Goal: Information Seeking & Learning: Learn about a topic

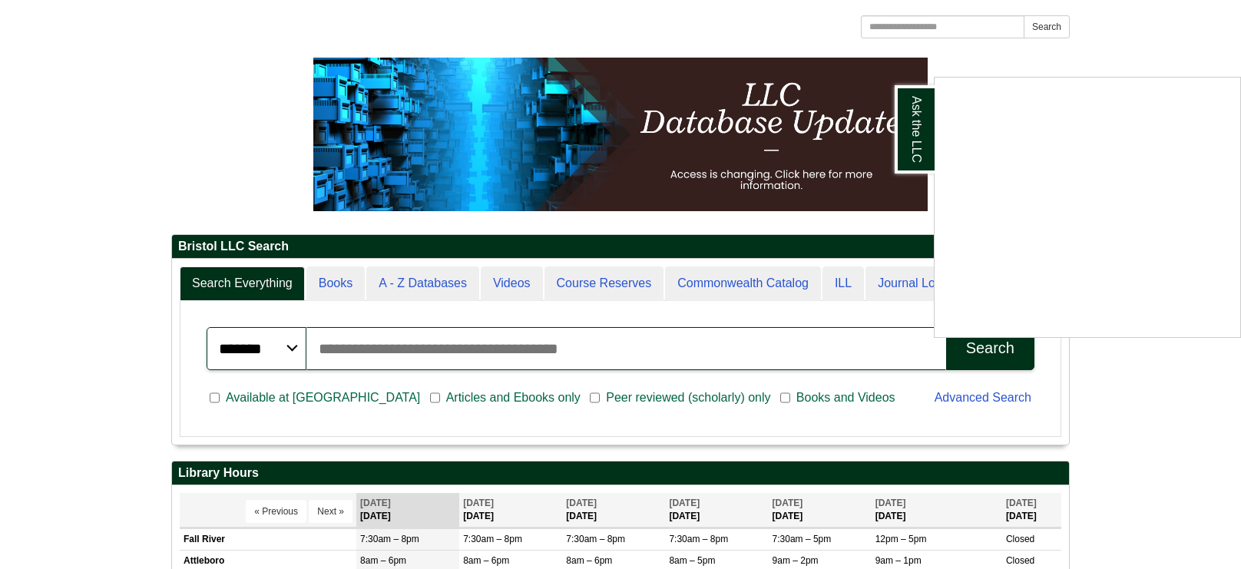
scroll to position [252, 0]
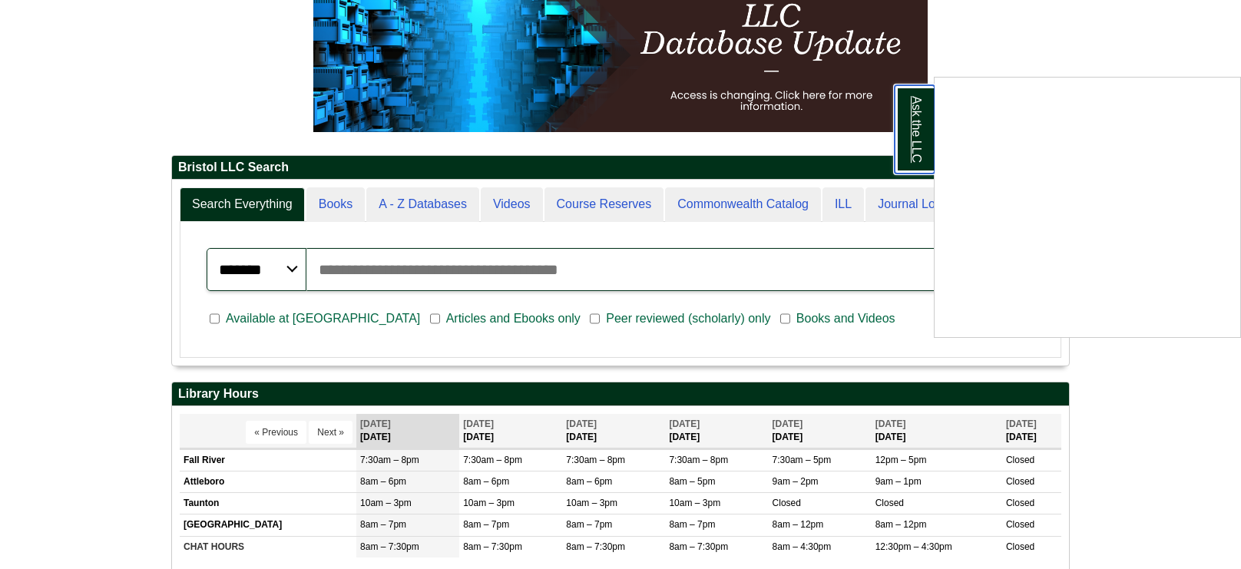
click at [927, 125] on link "Ask the LLC" at bounding box center [914, 129] width 40 height 88
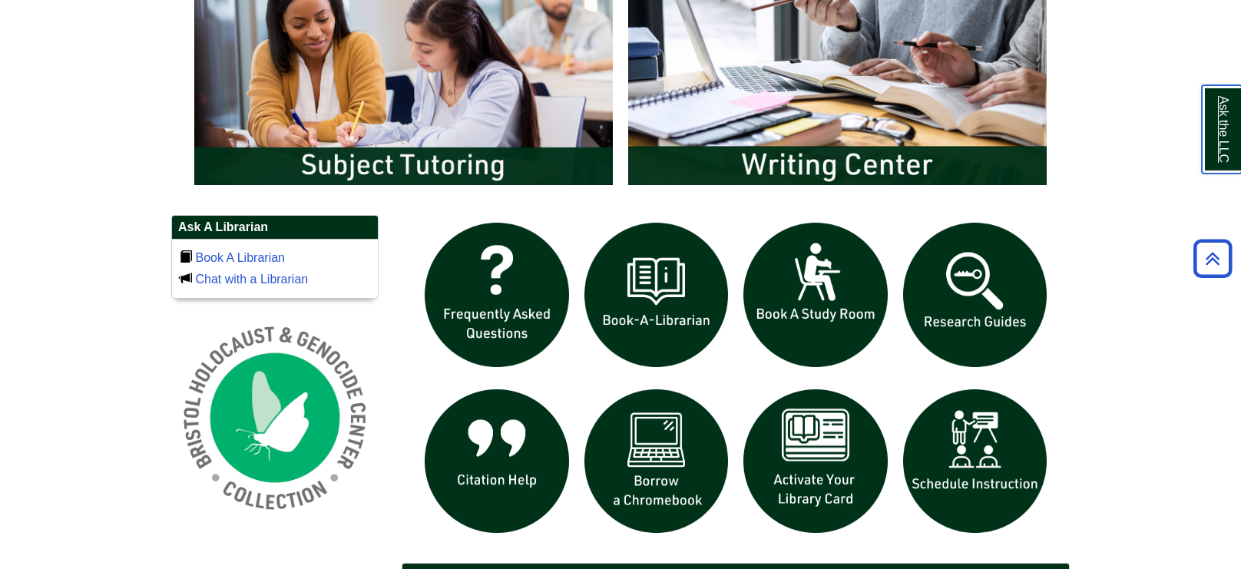
scroll to position [889, 0]
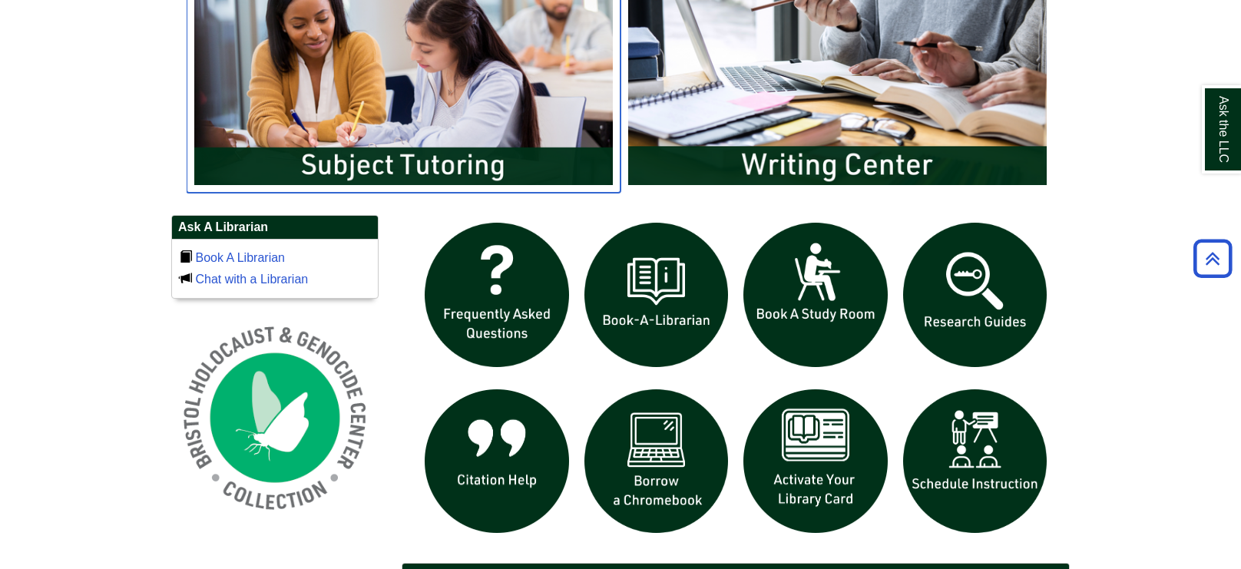
click at [422, 154] on img "slideshow" at bounding box center [404, 75] width 434 height 233
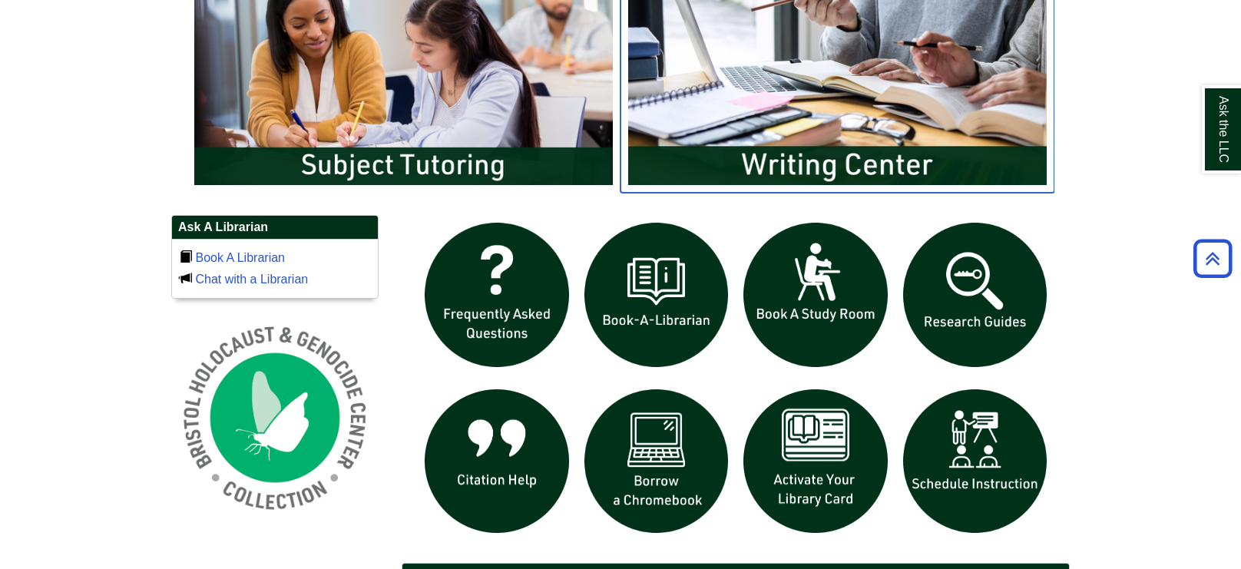
click at [748, 66] on img "slideshow" at bounding box center [837, 75] width 434 height 233
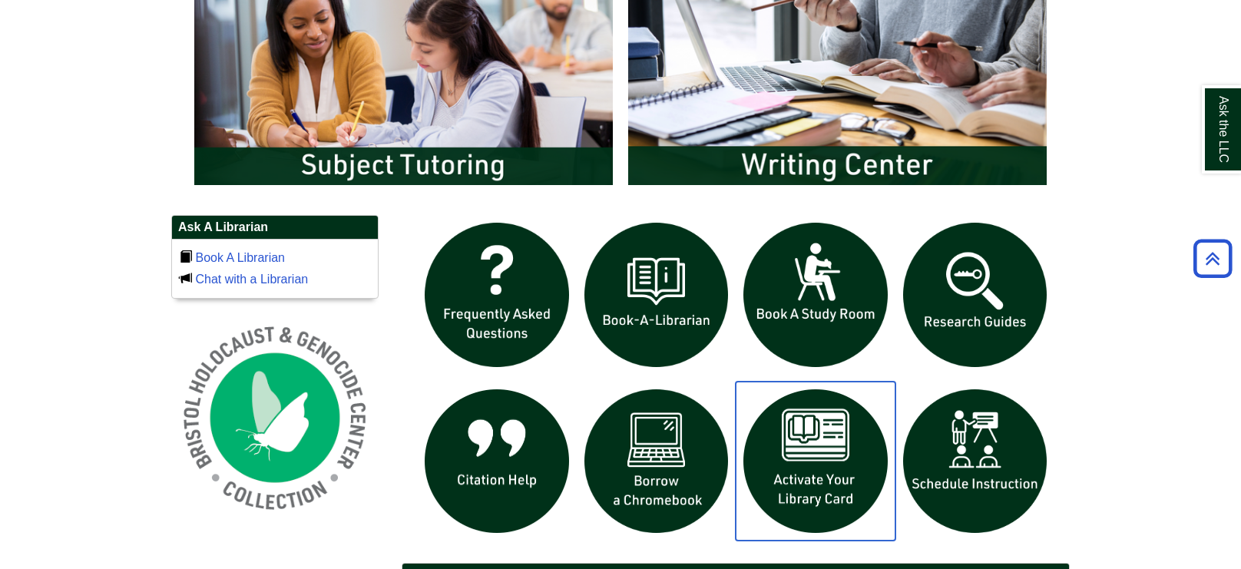
click at [818, 436] on img "slideshow" at bounding box center [815, 462] width 160 height 160
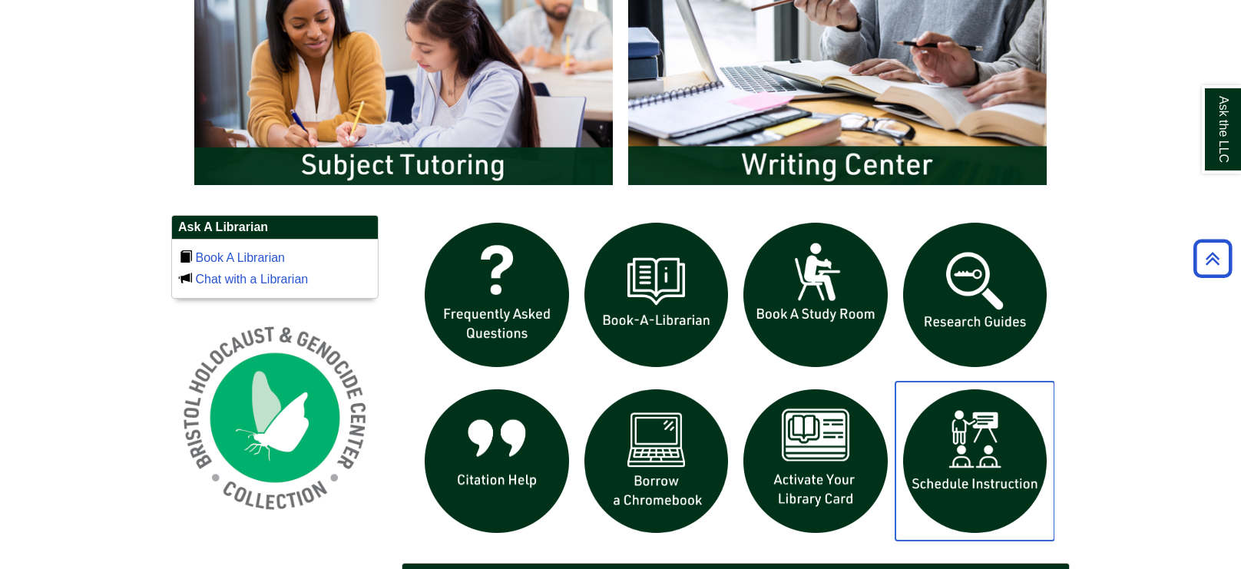
click at [960, 520] on img "slideshow" at bounding box center [975, 462] width 160 height 160
click at [1112, 221] on body "Skip to Main Content Toggle navigation Home Access Services Access Services Pol…" at bounding box center [620, 80] width 1241 height 1938
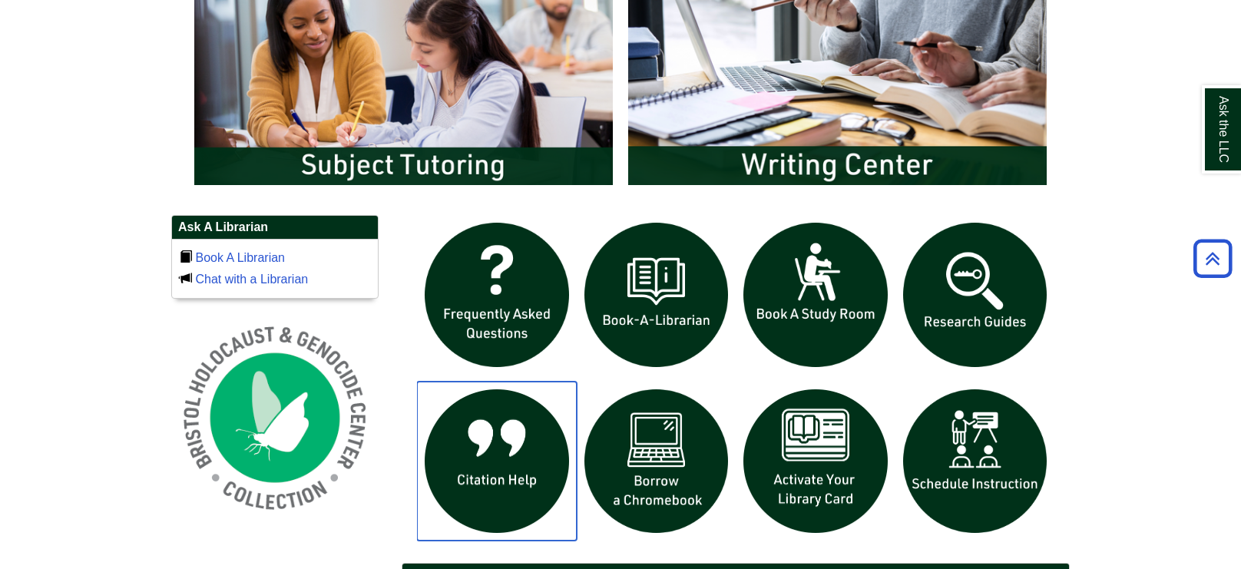
click at [538, 457] on img "slideshow" at bounding box center [497, 462] width 160 height 160
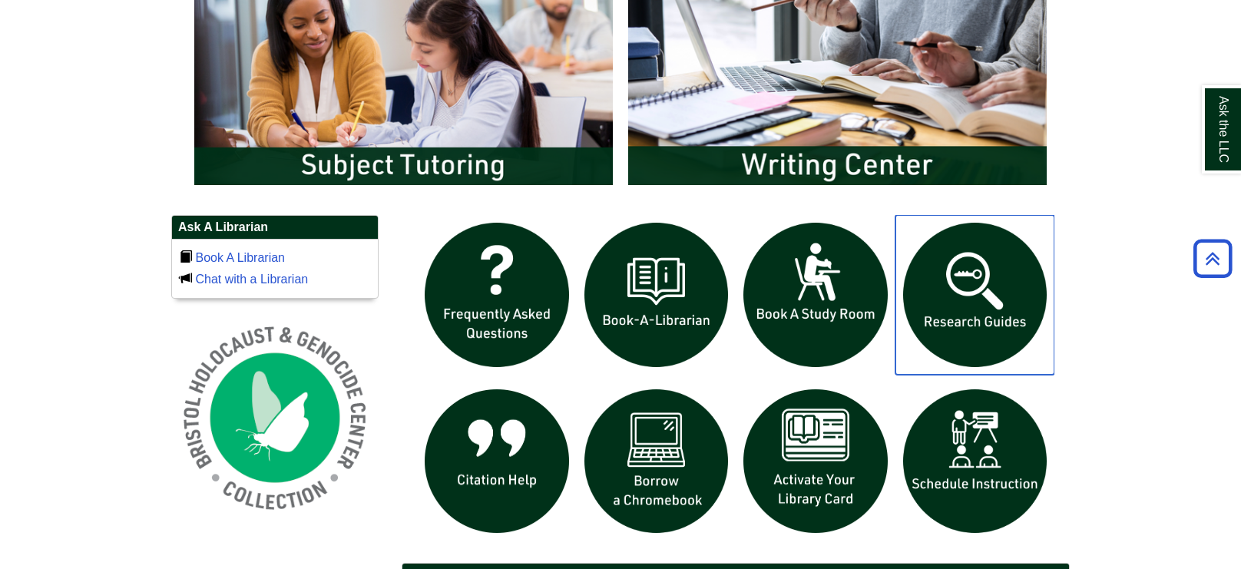
click at [1037, 247] on img "slideshow" at bounding box center [975, 295] width 160 height 160
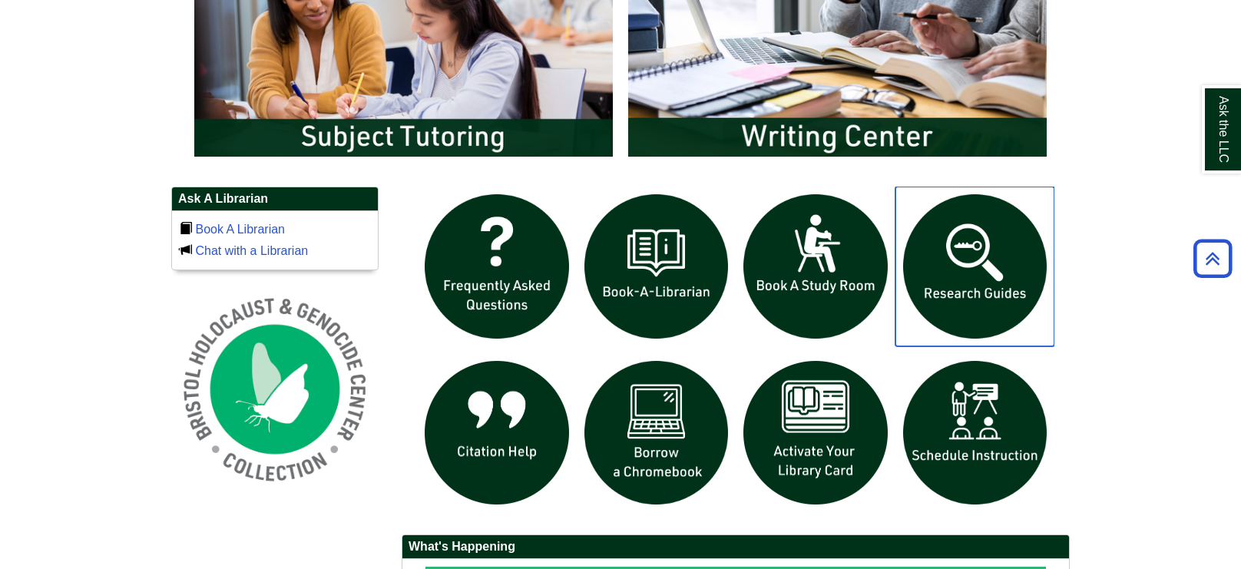
scroll to position [910, 0]
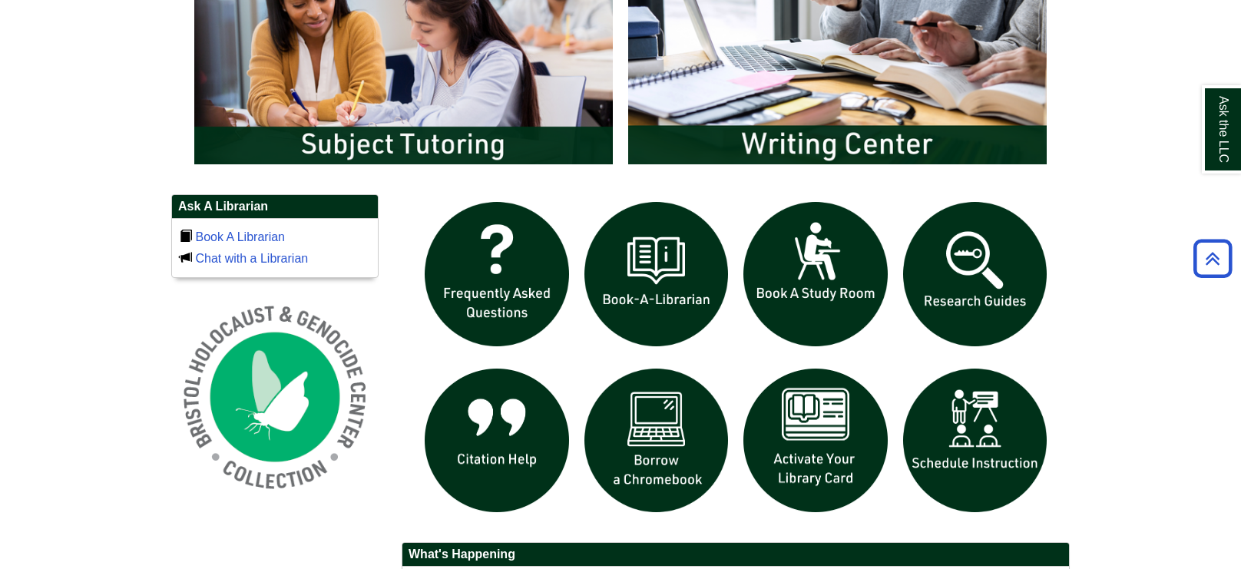
click at [620, 177] on div "slideshow" at bounding box center [621, 59] width 868 height 240
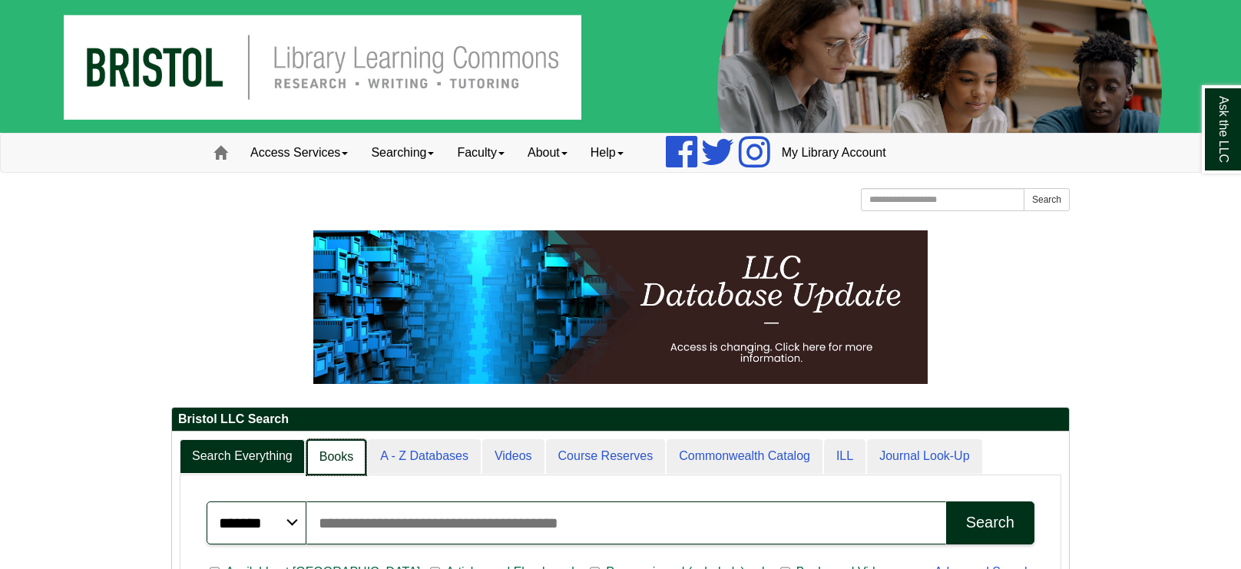
scroll to position [8, 8]
click at [385, 448] on link "A - Z Databases" at bounding box center [423, 457] width 114 height 36
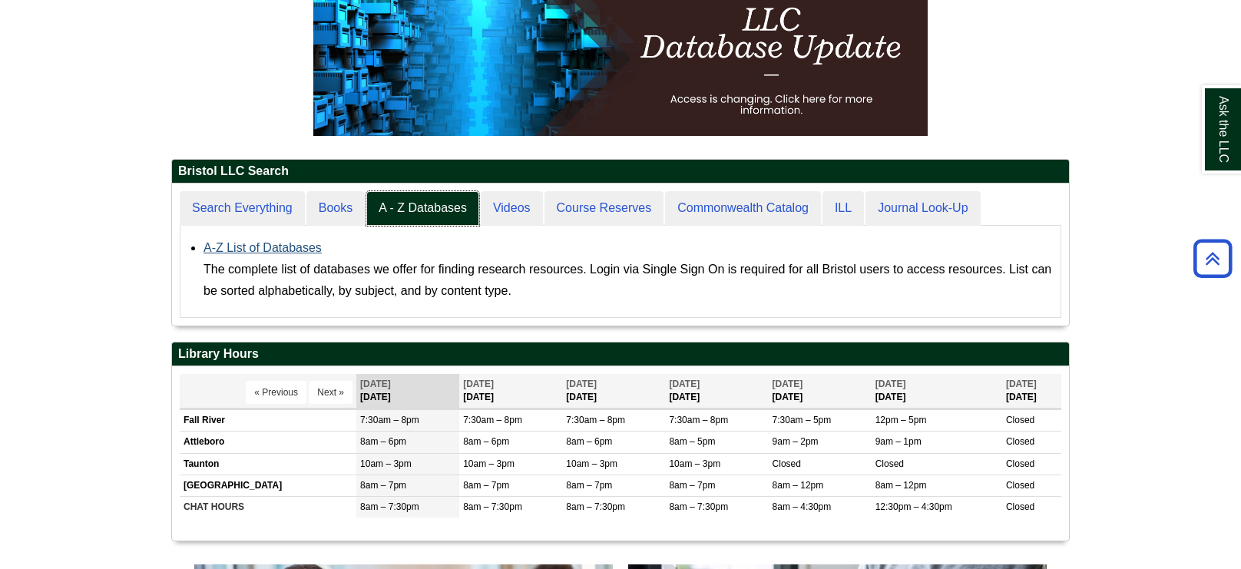
scroll to position [7, 8]
click at [288, 250] on link "A-Z List of Databases" at bounding box center [262, 247] width 118 height 13
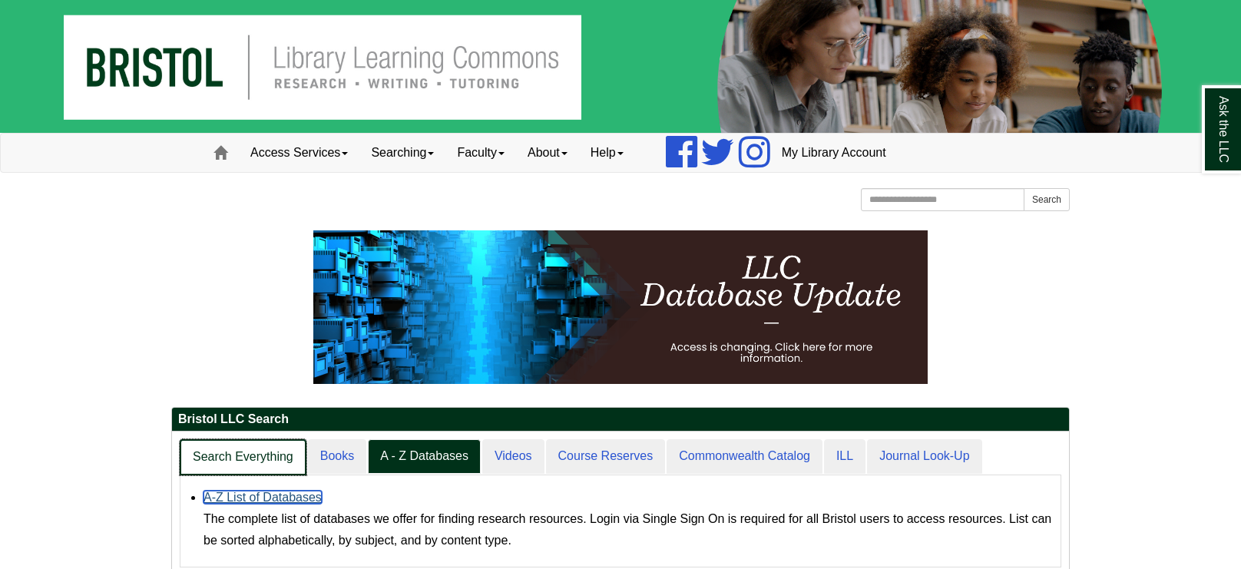
scroll to position [143, 897]
click at [197, 458] on link "Search Everything" at bounding box center [243, 457] width 127 height 36
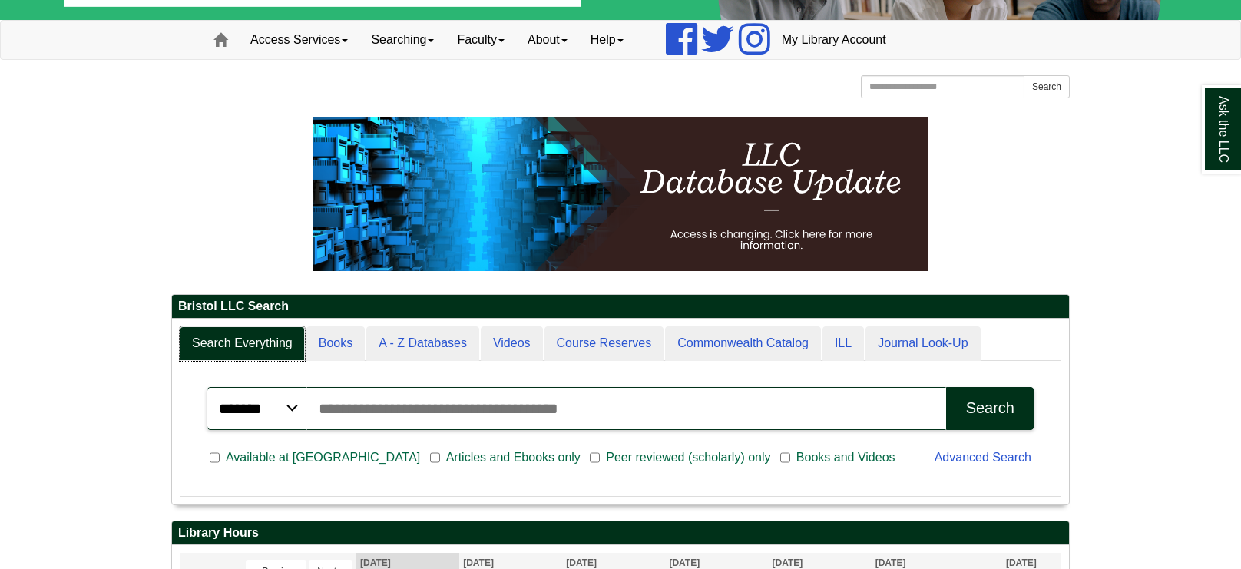
scroll to position [124, 0]
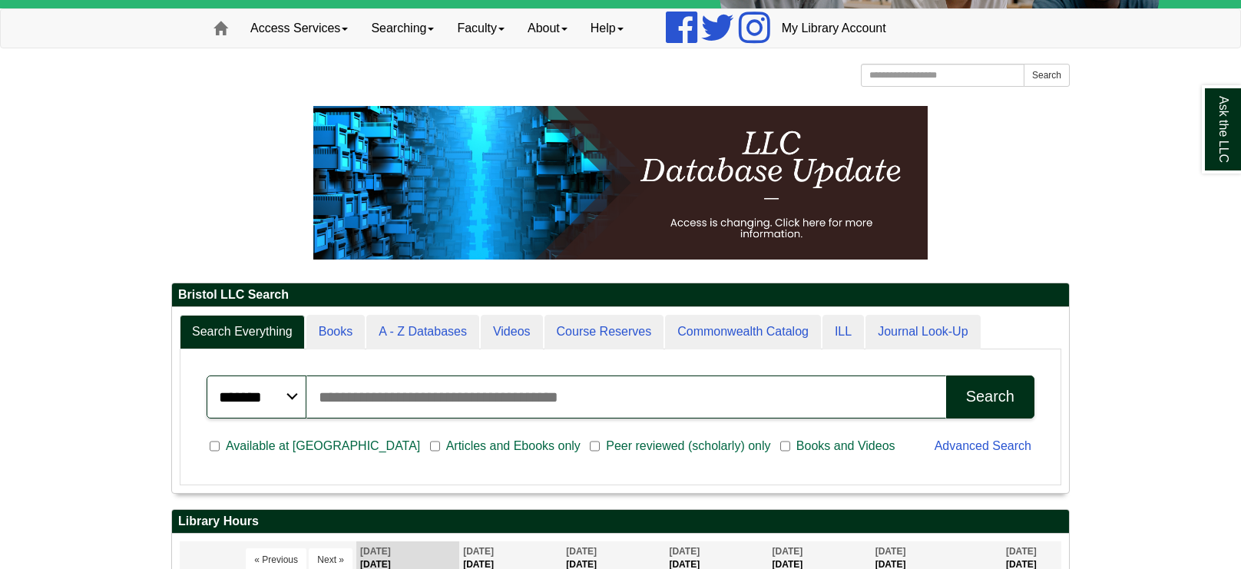
click at [445, 387] on input "Search articles, books, journals & more" at bounding box center [626, 396] width 640 height 43
click at [923, 400] on input "**********" at bounding box center [626, 396] width 640 height 43
type input "**********"
click at [974, 391] on div "Search" at bounding box center [990, 397] width 48 height 18
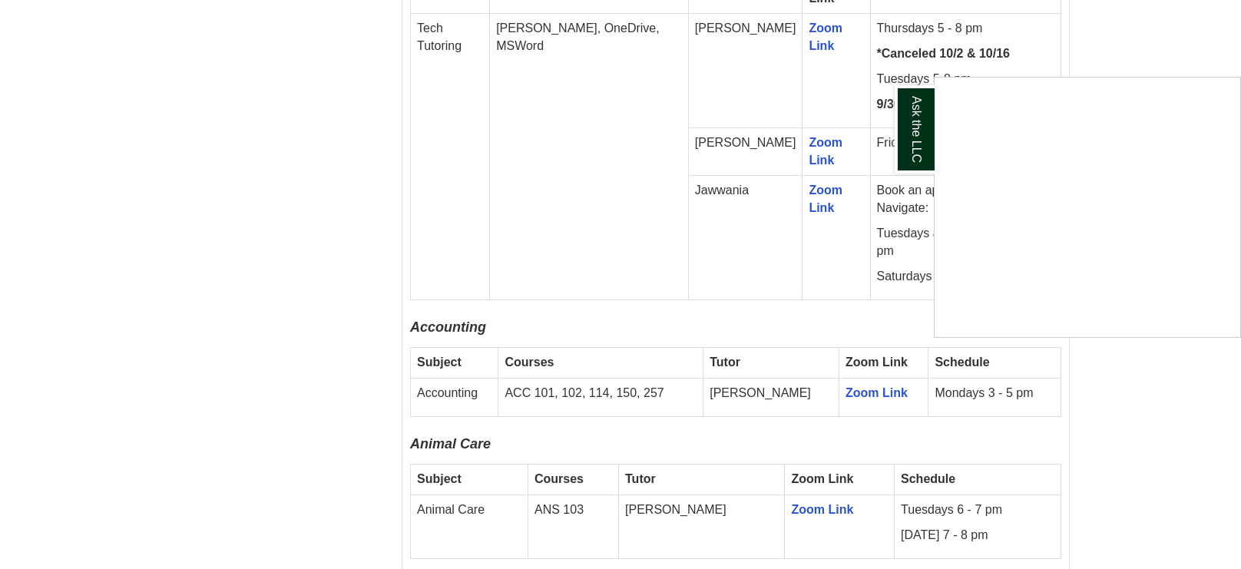
scroll to position [1084, 0]
click at [904, 119] on link "Ask the LLC" at bounding box center [914, 129] width 40 height 88
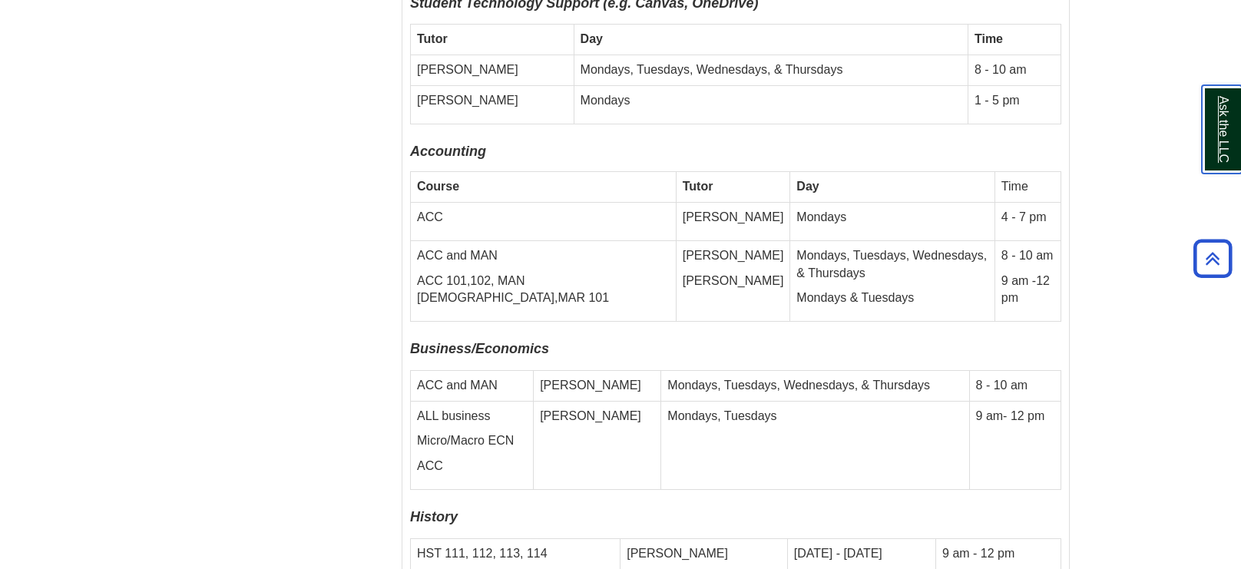
scroll to position [5909, 0]
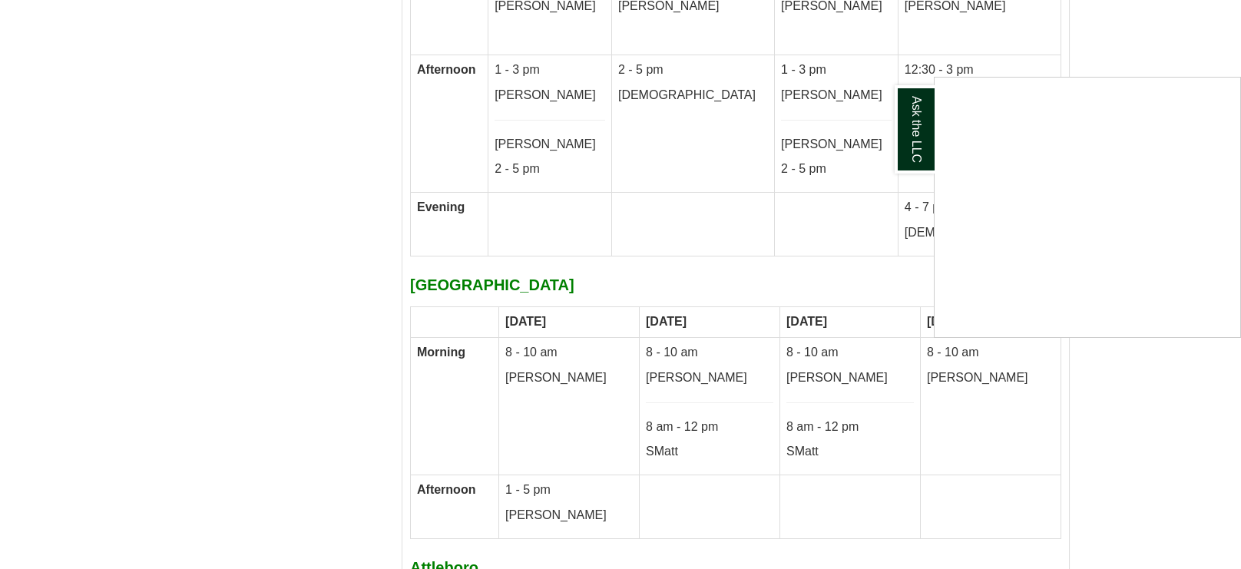
scroll to position [8234, 0]
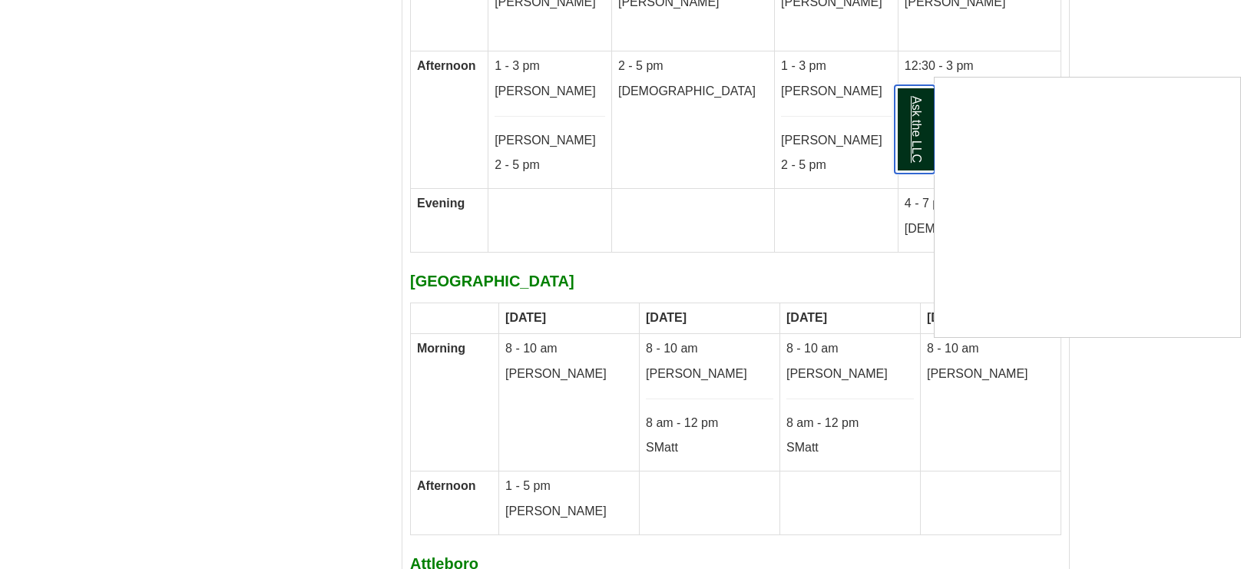
click at [915, 104] on link "Ask the LLC" at bounding box center [914, 129] width 40 height 88
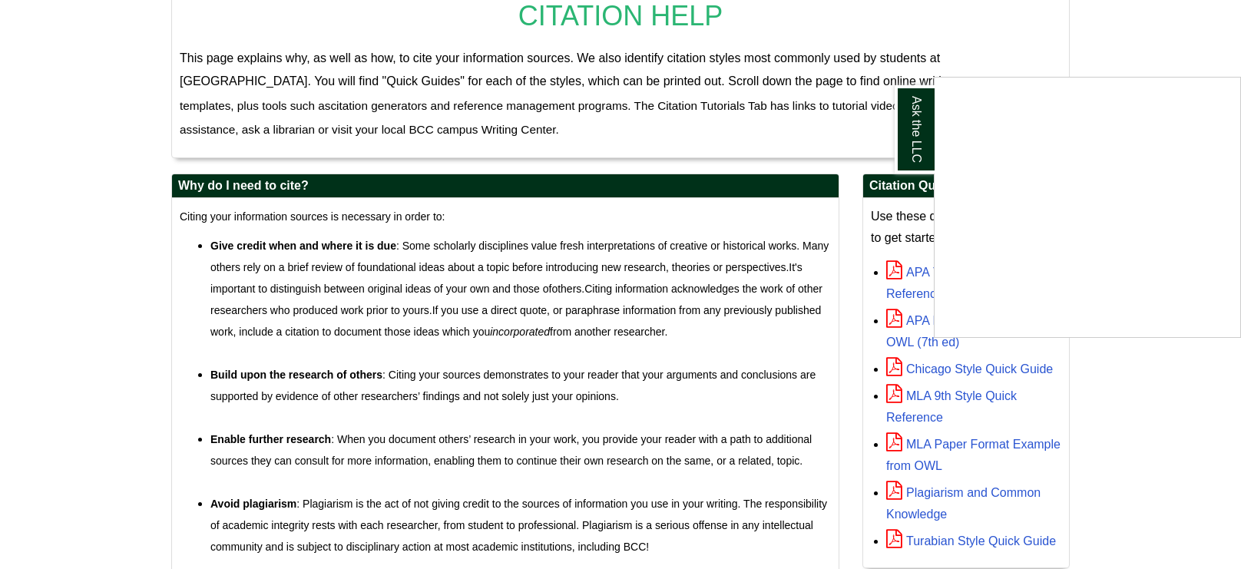
scroll to position [326, 0]
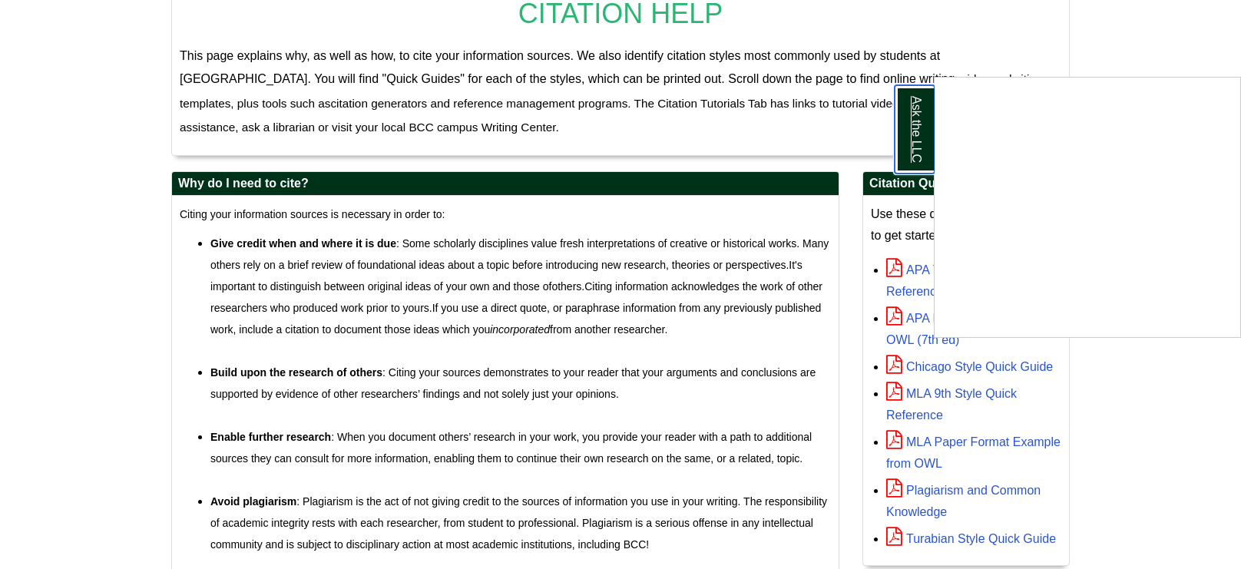
click at [920, 131] on link "Ask the LLC" at bounding box center [914, 129] width 40 height 88
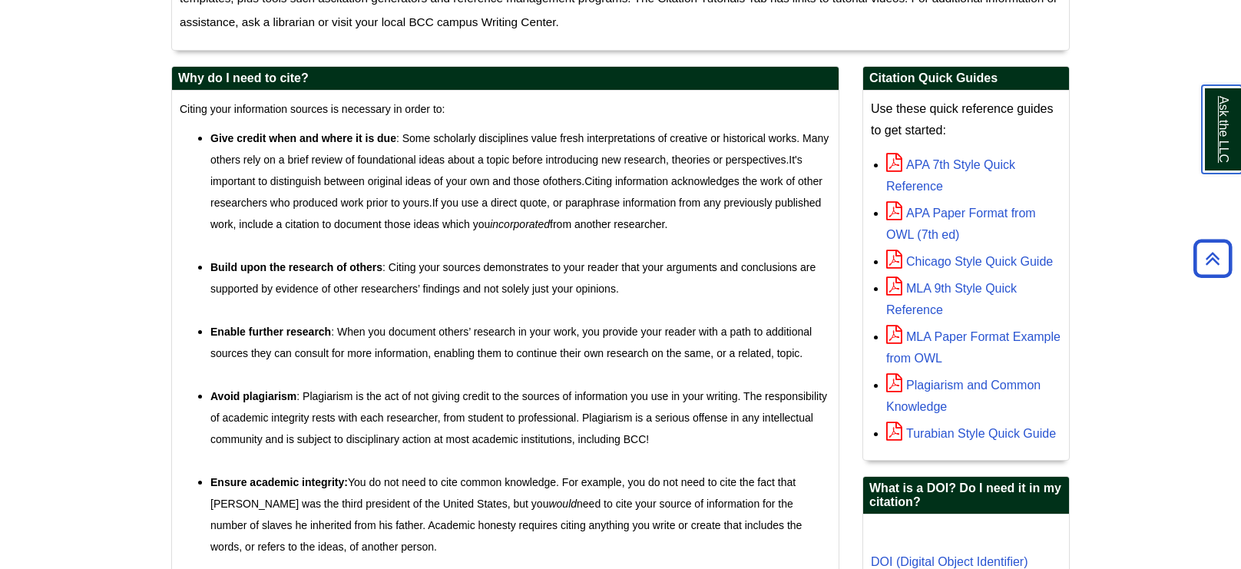
scroll to position [432, 0]
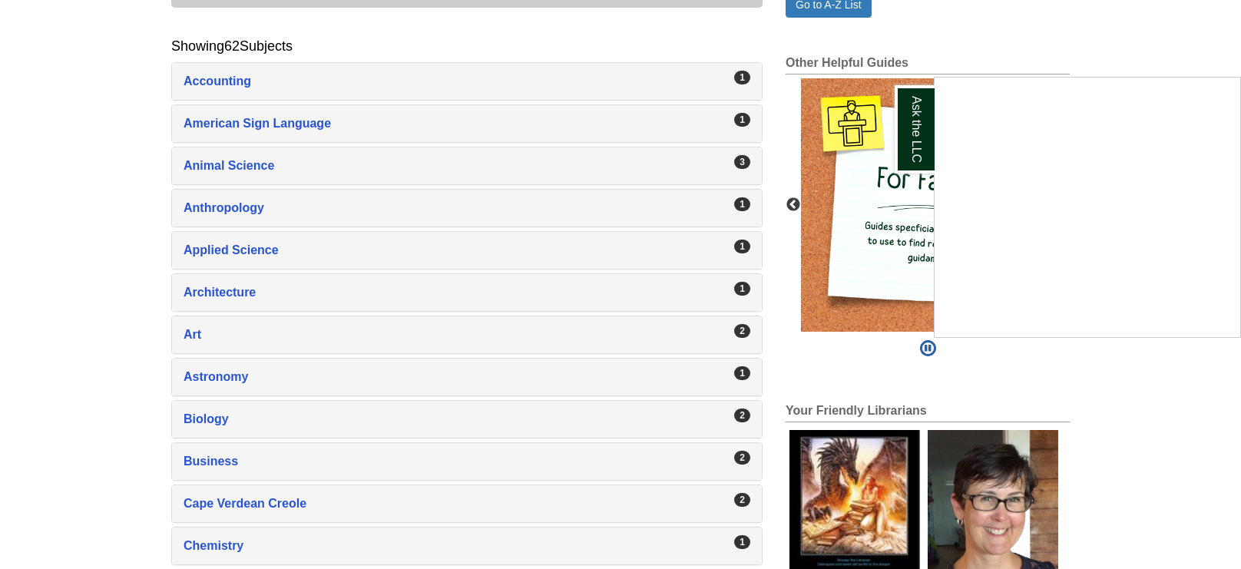
scroll to position [322, 0]
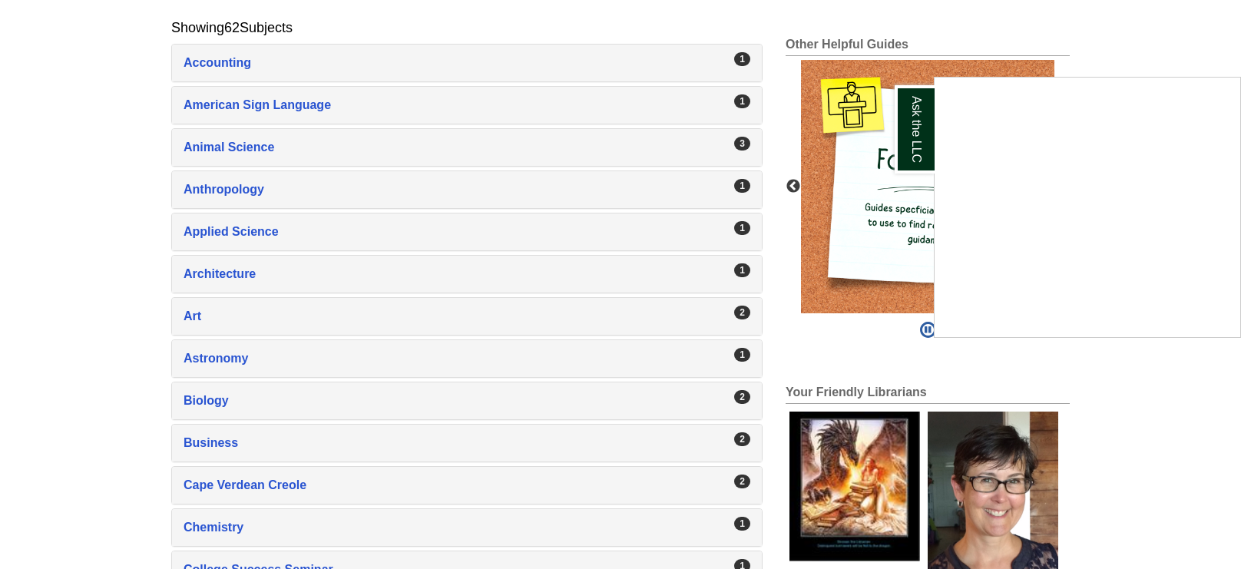
click at [395, 230] on div "Ask the LLC" at bounding box center [620, 284] width 1241 height 569
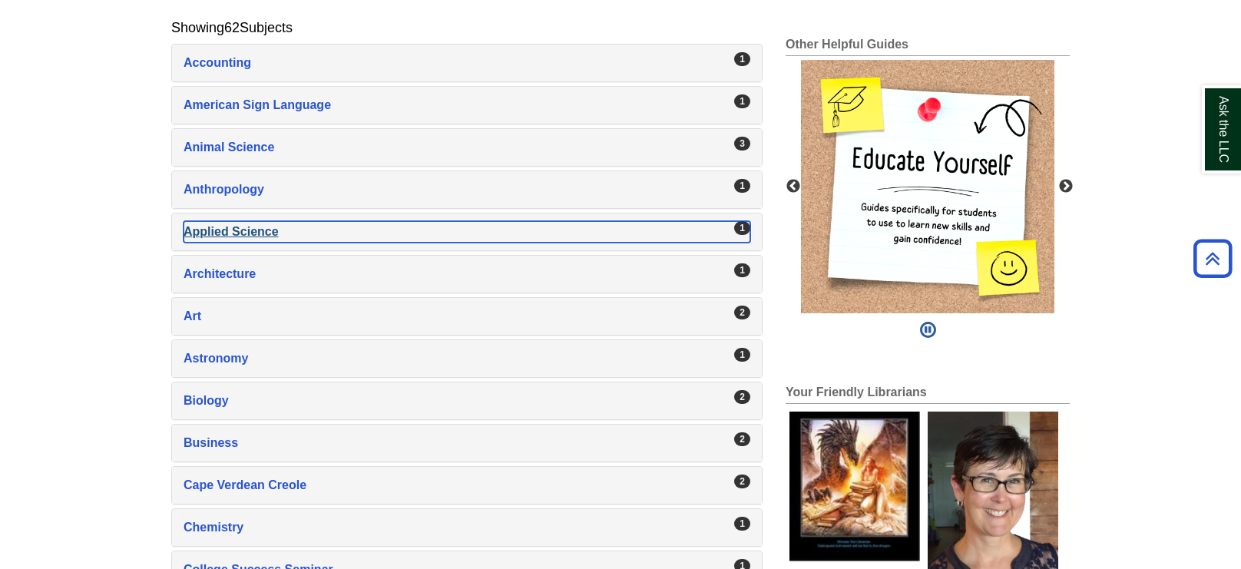
click at [214, 230] on div "Applied Science , 1 guides" at bounding box center [466, 231] width 567 height 21
